Goal: Information Seeking & Learning: Learn about a topic

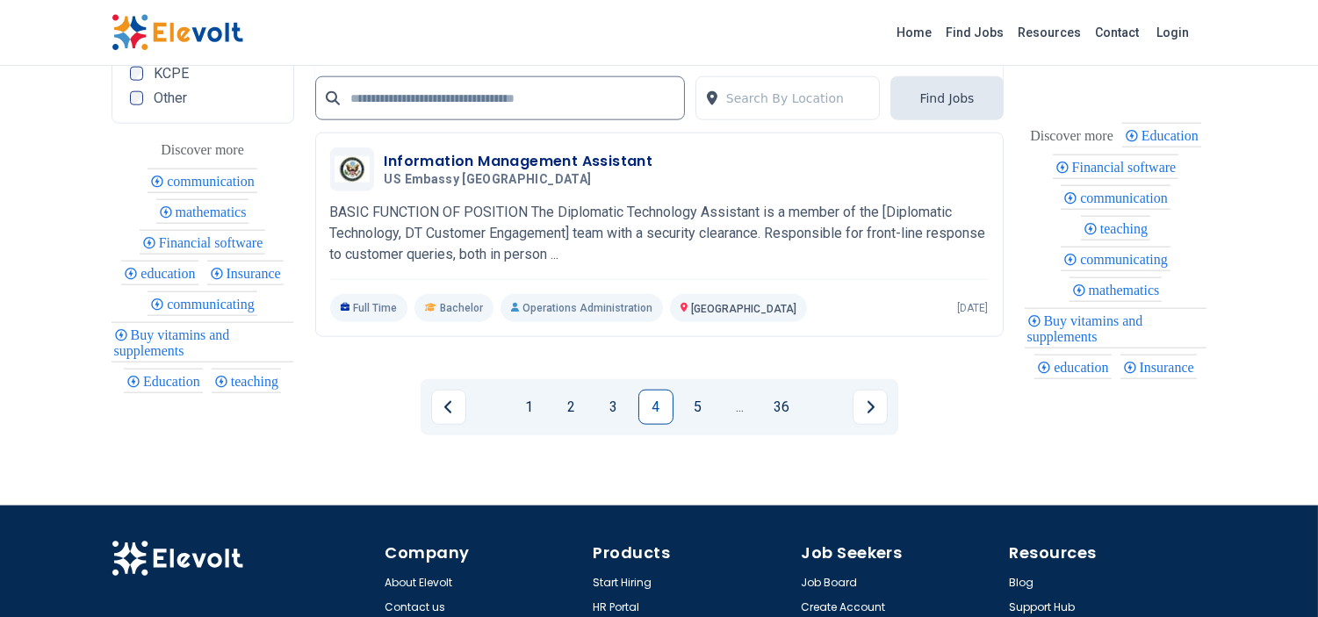
scroll to position [3989, 0]
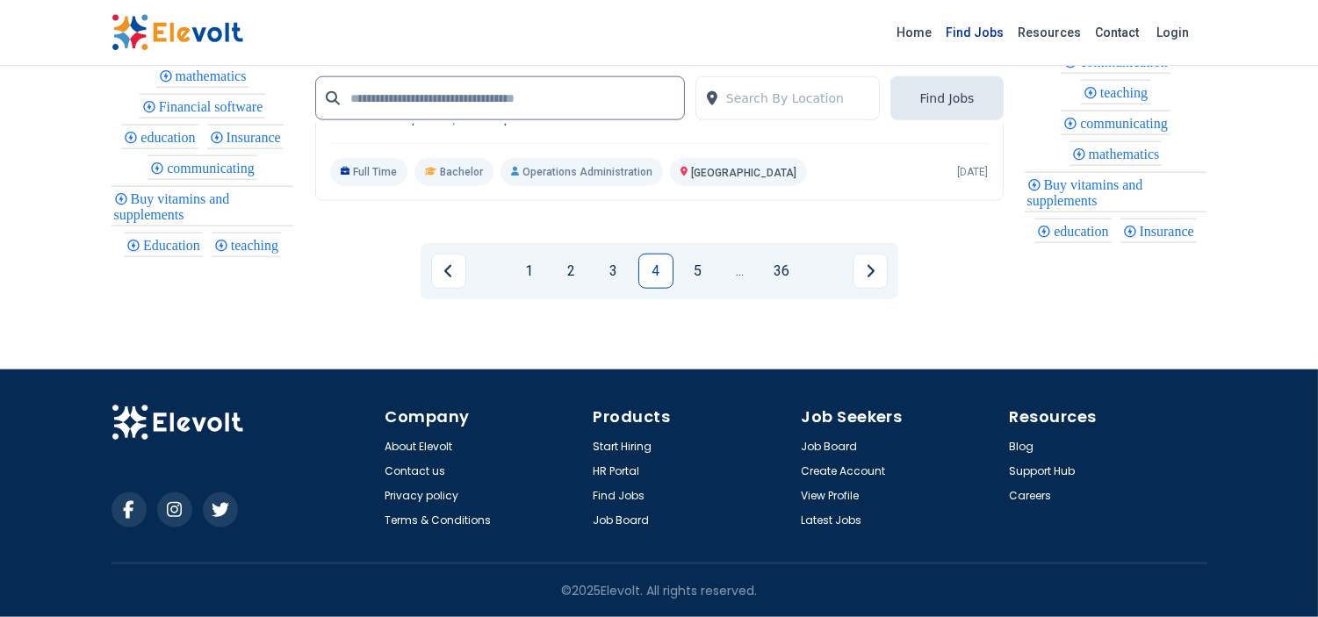
click at [988, 26] on link "Find Jobs" at bounding box center [976, 32] width 72 height 28
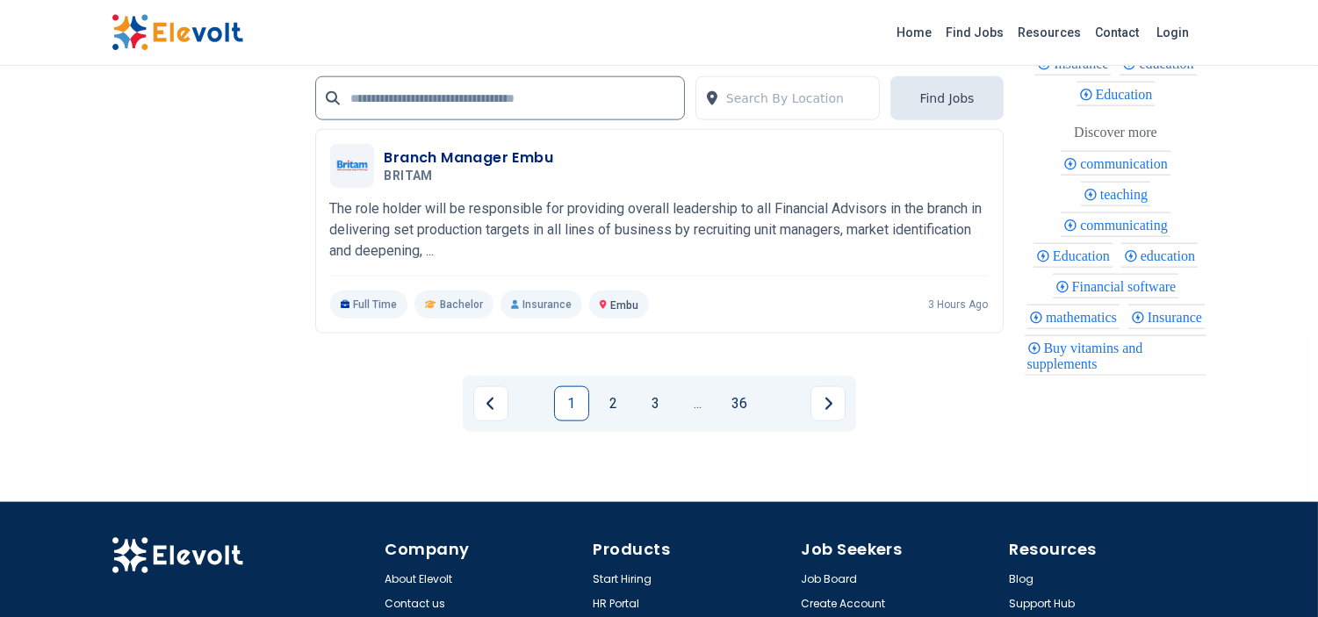
scroll to position [3973, 0]
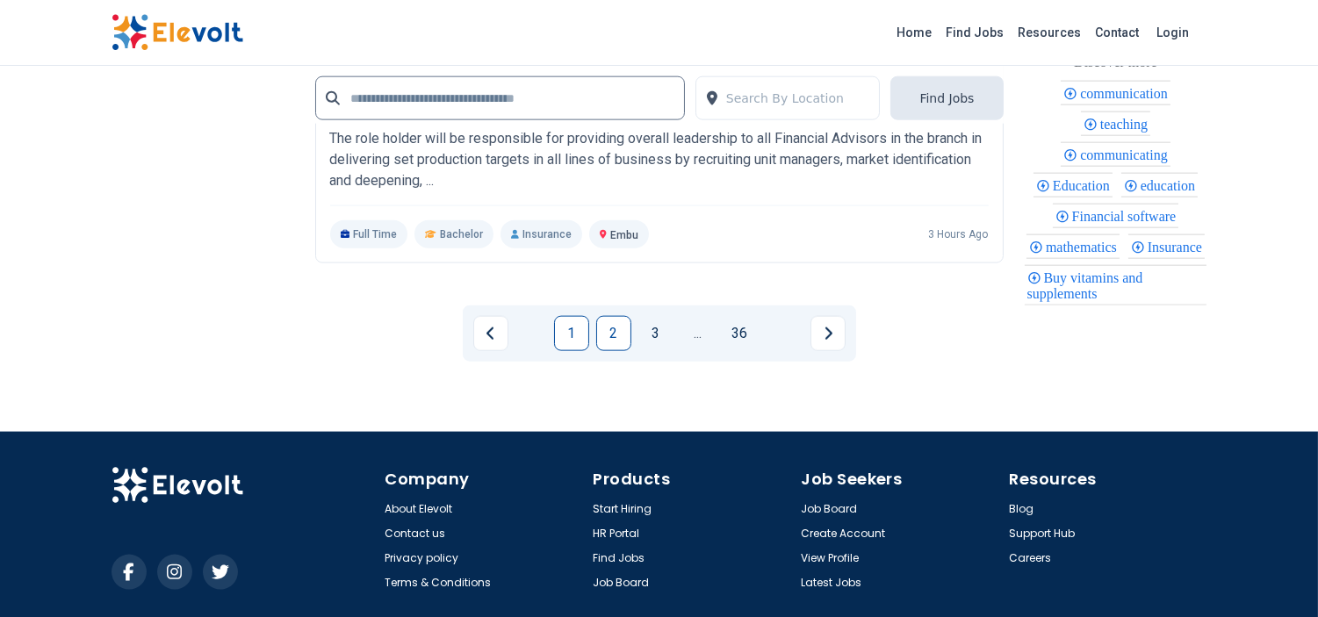
click at [618, 351] on link "2" at bounding box center [613, 333] width 35 height 35
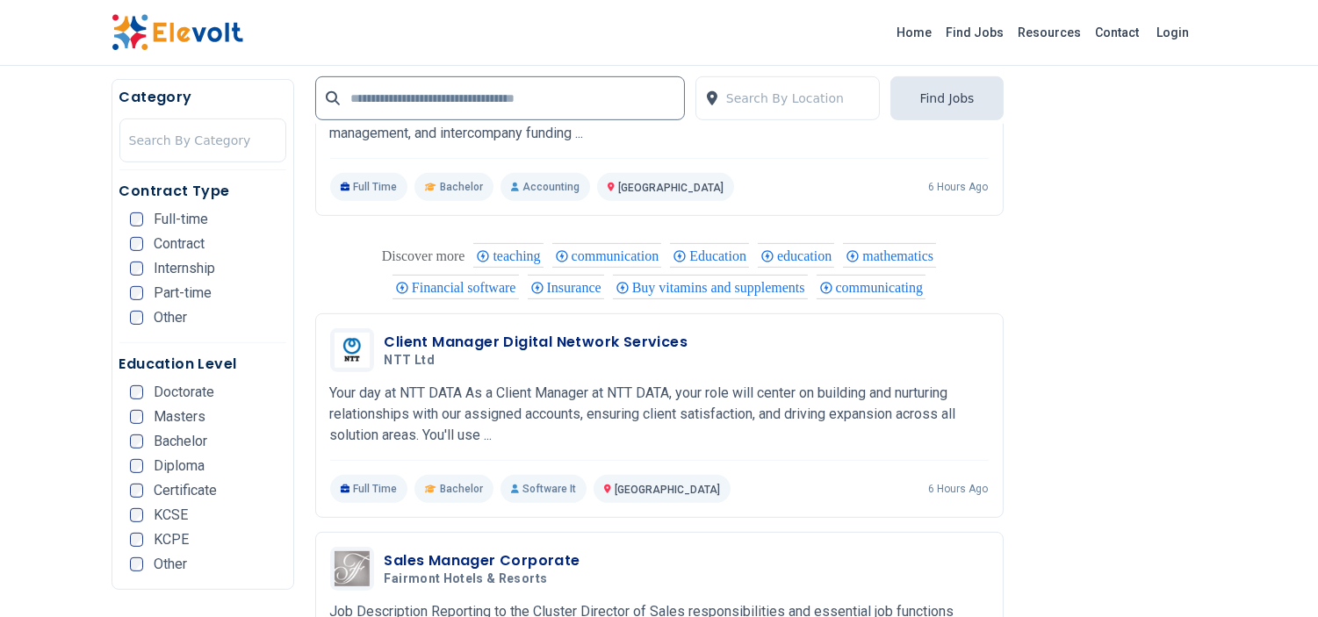
scroll to position [1561, 0]
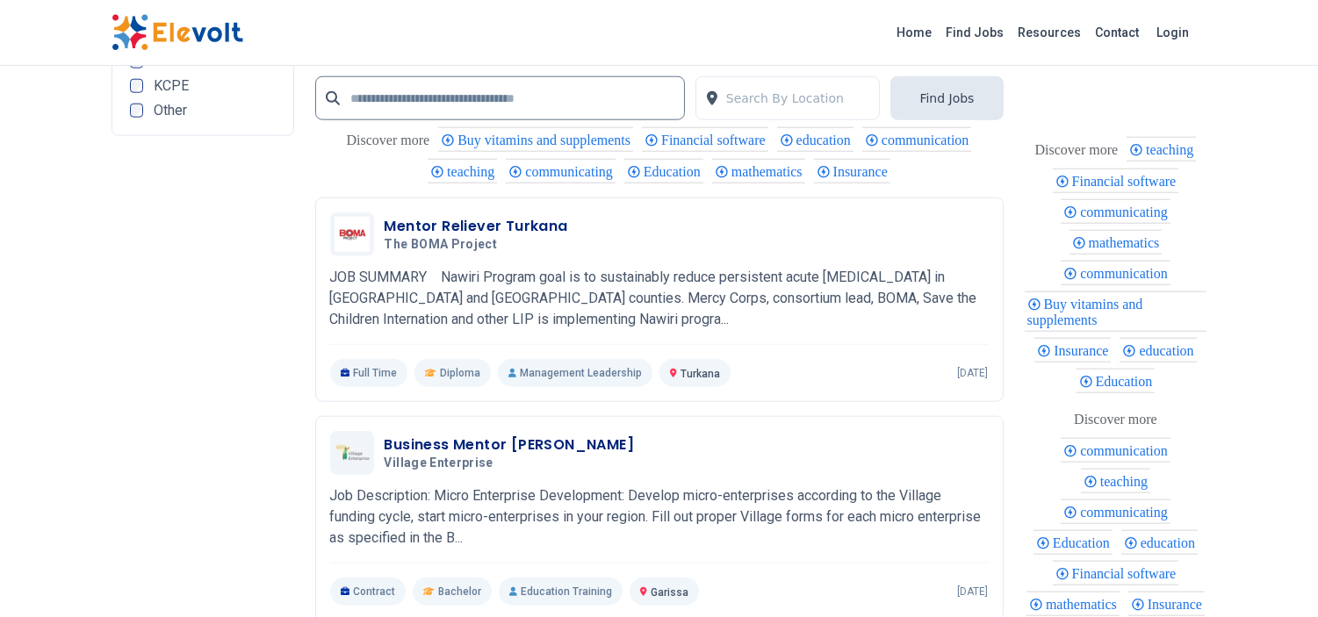
scroll to position [3642, 0]
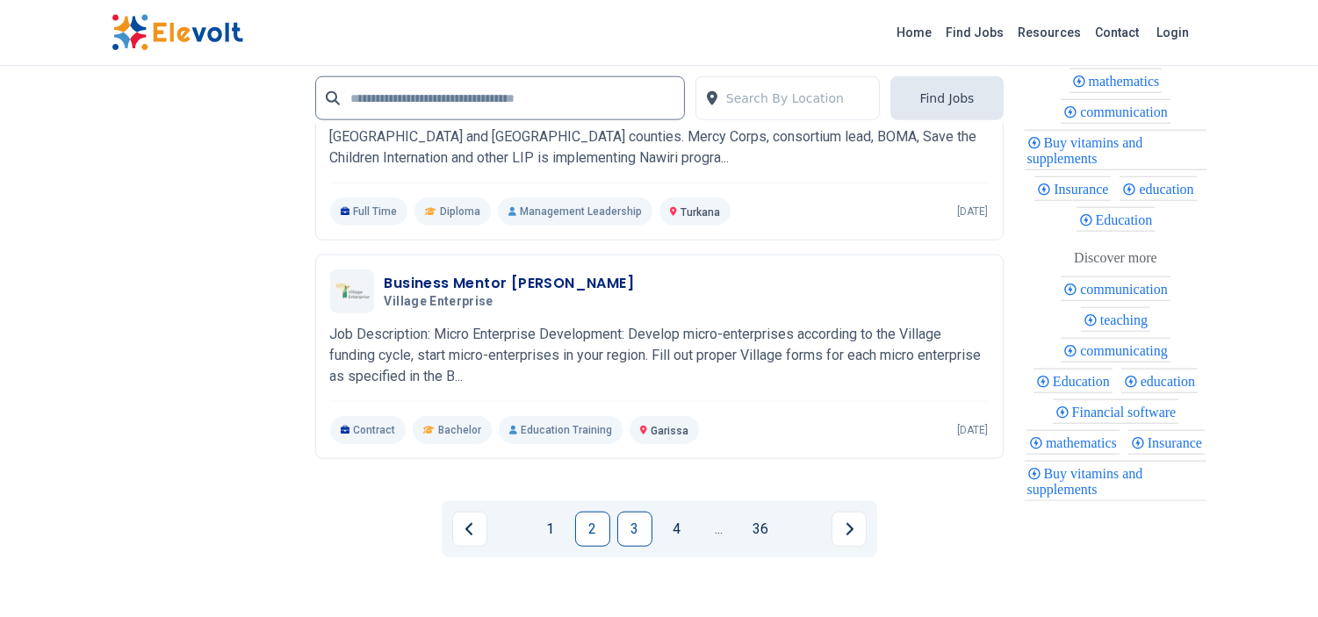
click at [619, 531] on link "3" at bounding box center [634, 529] width 35 height 35
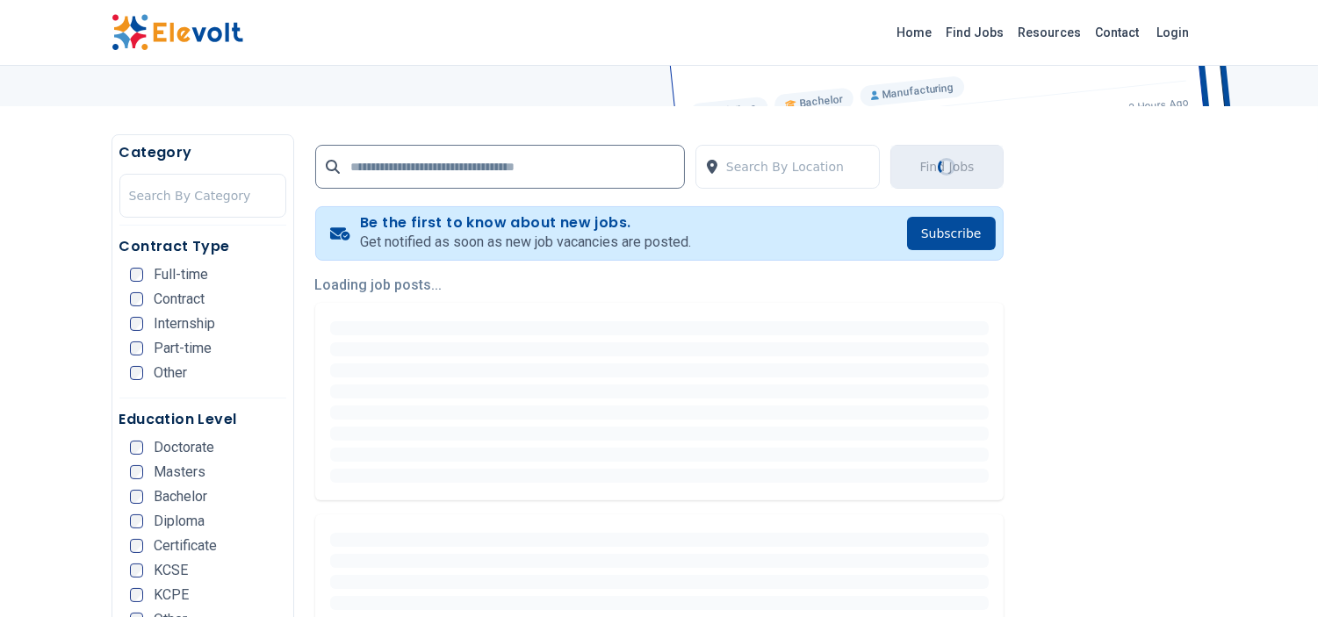
scroll to position [390, 0]
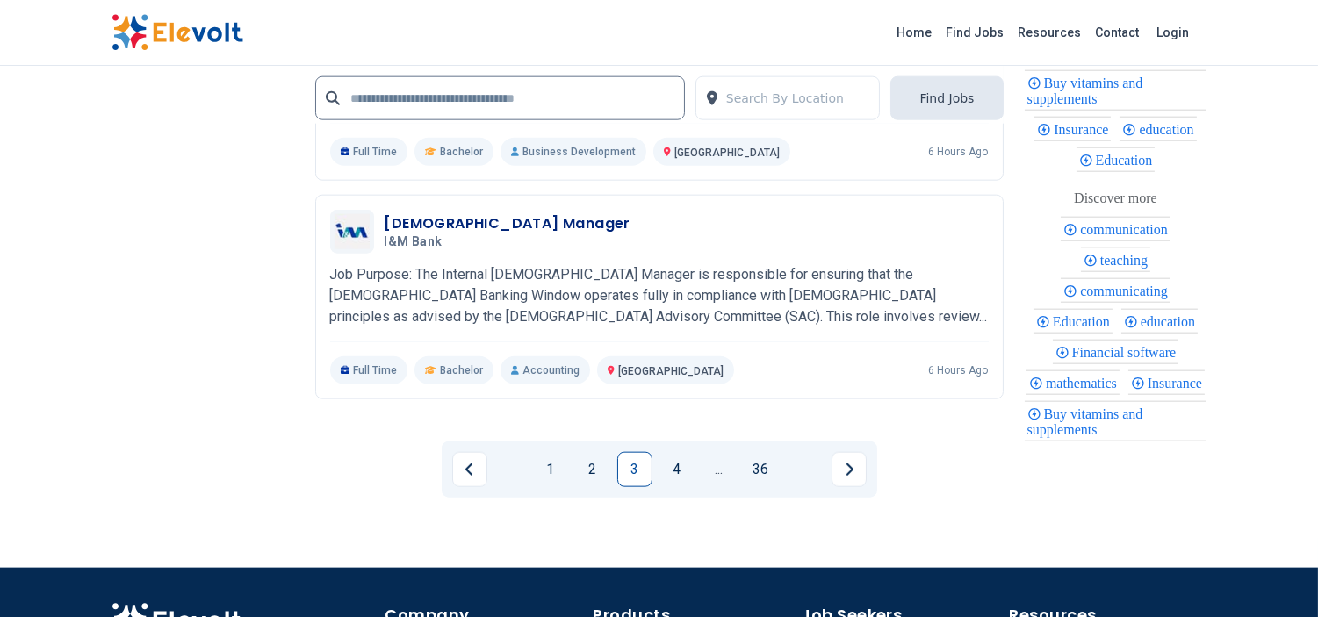
scroll to position [3708, 0]
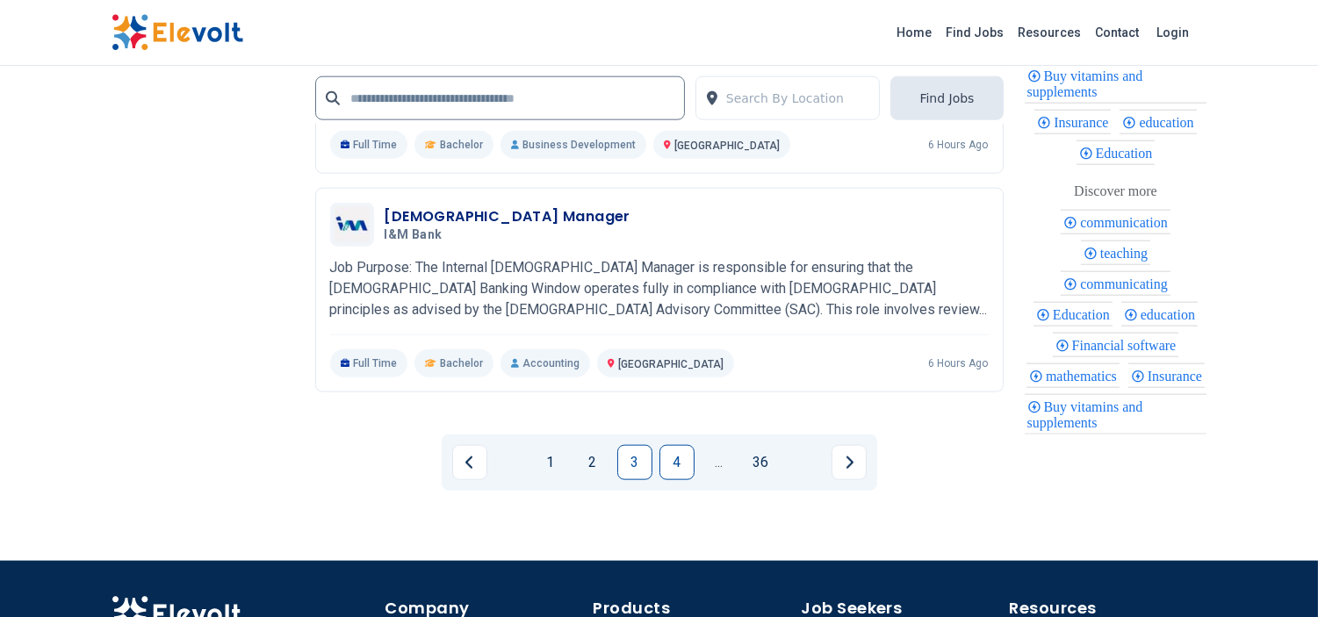
click at [661, 458] on link "4" at bounding box center [677, 462] width 35 height 35
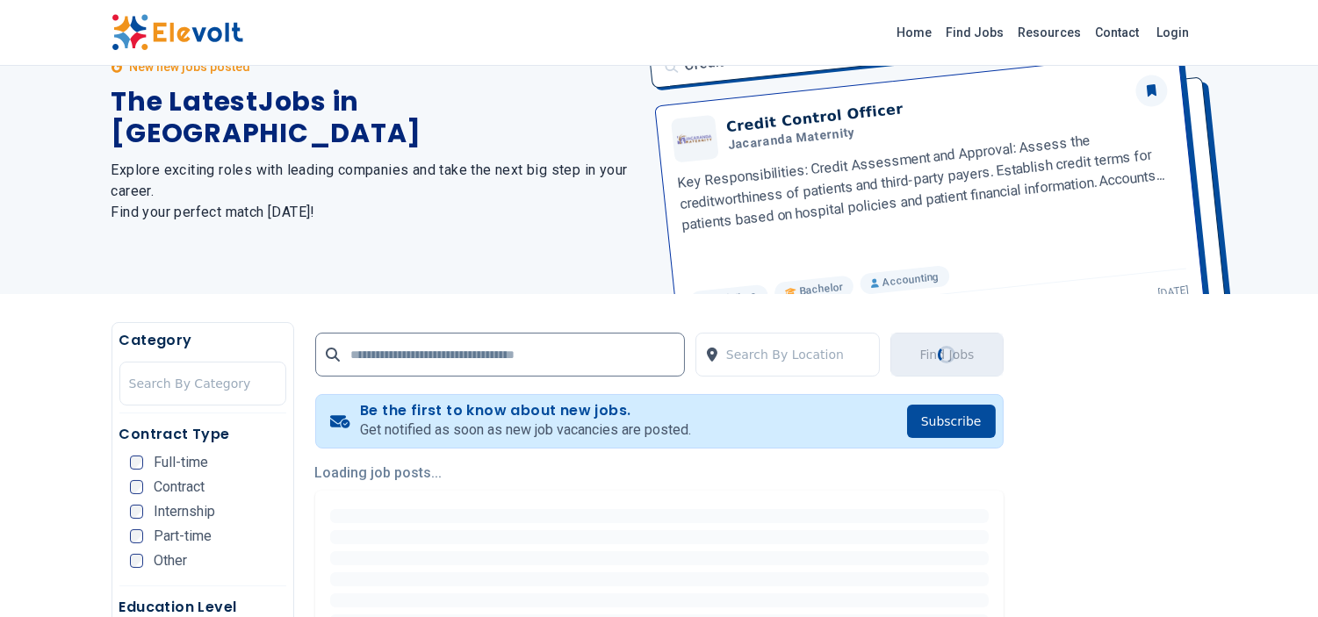
scroll to position [0, 0]
